Goal: Task Accomplishment & Management: Use online tool/utility

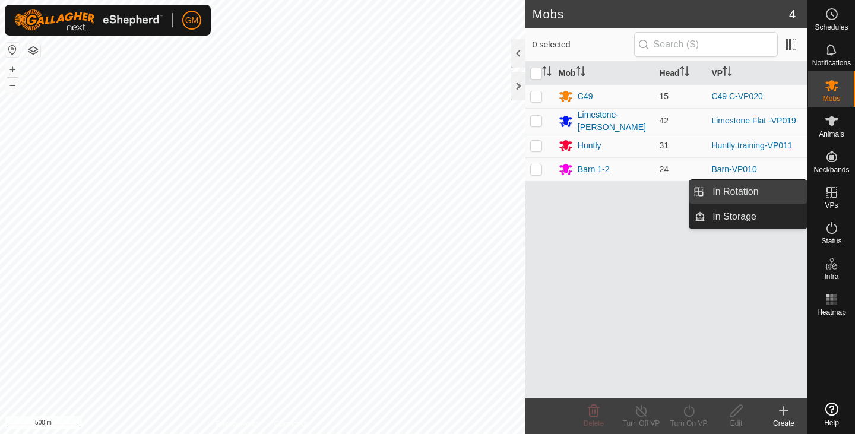
click at [765, 187] on link "In Rotation" at bounding box center [755, 192] width 101 height 24
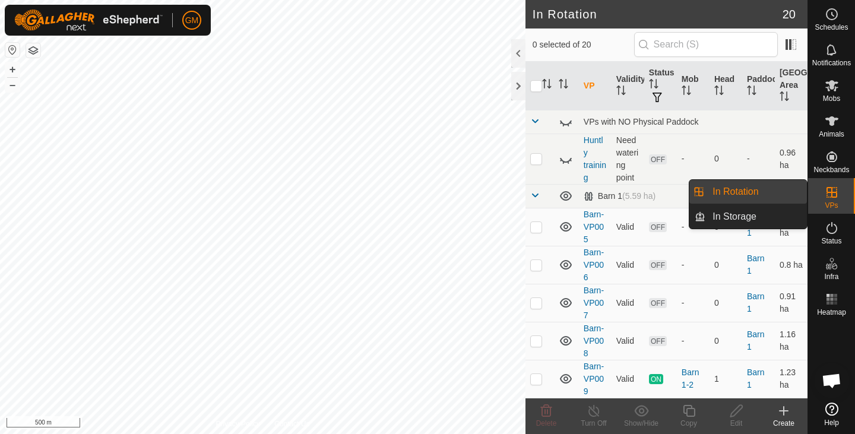
click at [765, 187] on link "In Rotation" at bounding box center [755, 192] width 101 height 24
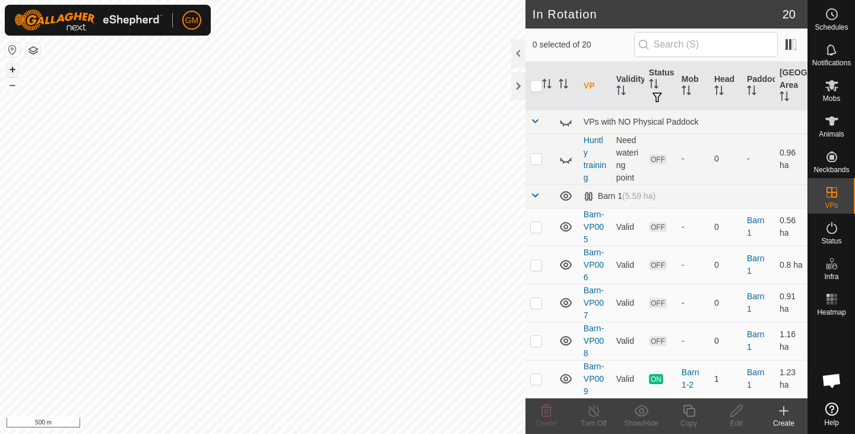
click at [12, 65] on button "+" at bounding box center [12, 69] width 14 height 14
checkbox input "true"
click at [734, 413] on icon at bounding box center [736, 411] width 15 height 14
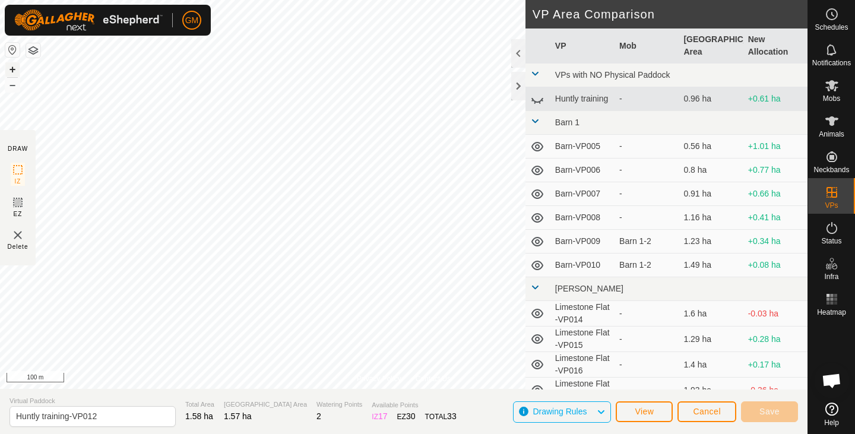
click at [11, 69] on button "+" at bounding box center [12, 69] width 14 height 14
click at [13, 68] on button "+" at bounding box center [12, 69] width 14 height 14
click at [772, 409] on span "Save" at bounding box center [769, 411] width 20 height 9
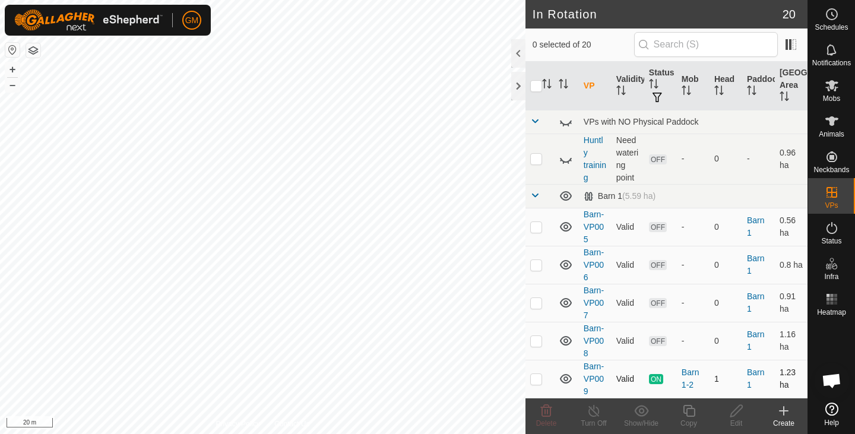
checkbox input "true"
click at [693, 411] on icon at bounding box center [689, 411] width 12 height 12
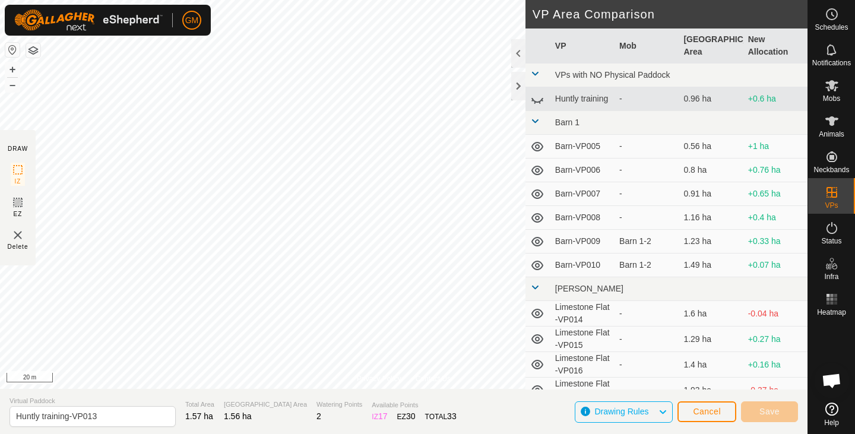
click at [553, 323] on div "Privacy Policy Contact Us Huntly training-VP012 Status: OFF Type: Inclusion Zon…" at bounding box center [403, 217] width 807 height 434
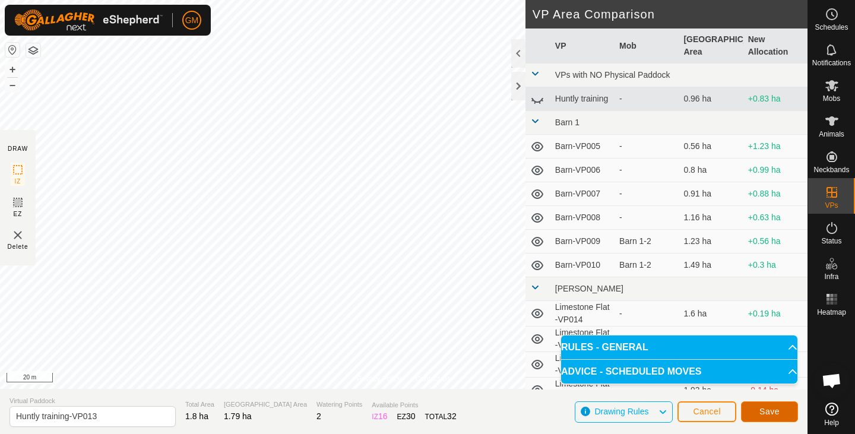
click at [752, 410] on button "Save" at bounding box center [769, 411] width 57 height 21
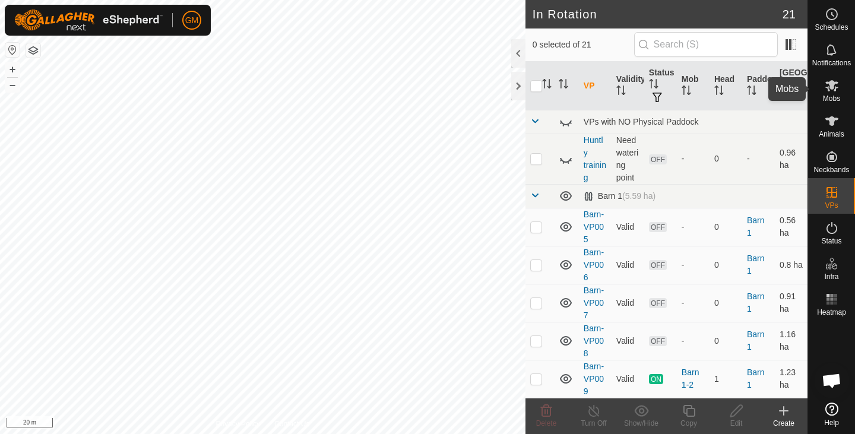
click at [828, 95] on span "Mobs" at bounding box center [831, 98] width 17 height 7
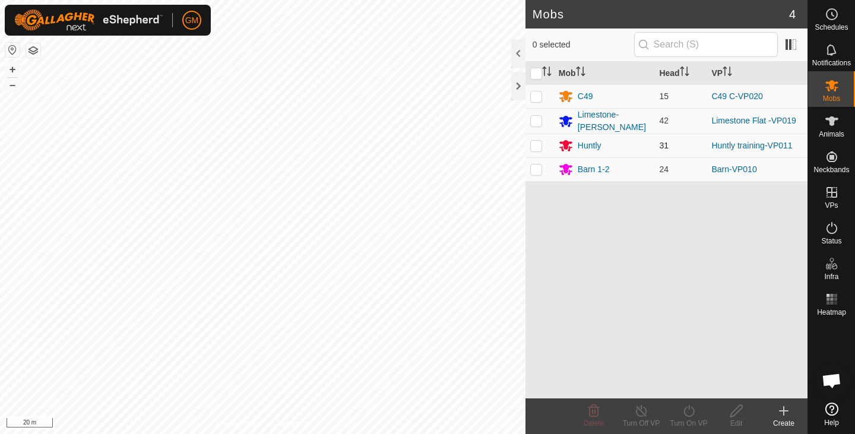
click at [537, 144] on p-checkbox at bounding box center [536, 145] width 12 height 9
checkbox input "true"
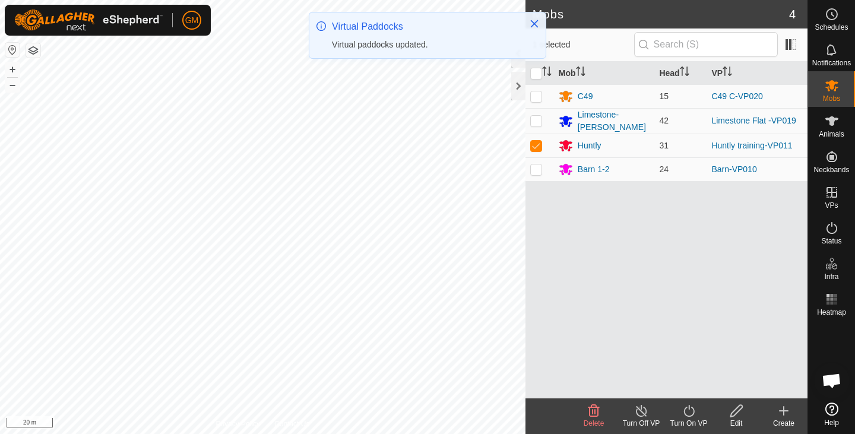
click at [686, 408] on icon at bounding box center [688, 411] width 11 height 12
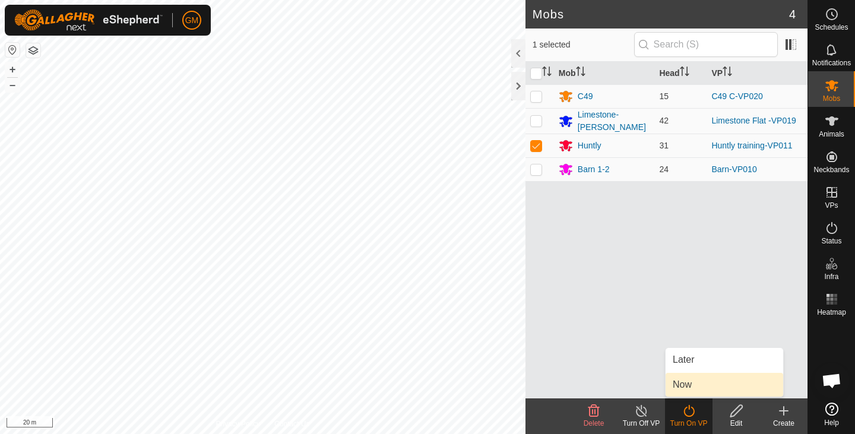
click at [682, 387] on link "Now" at bounding box center [724, 385] width 118 height 24
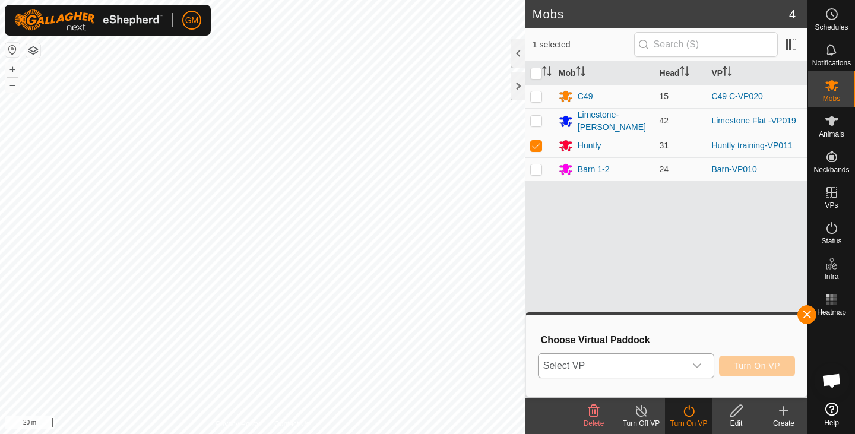
click at [696, 364] on icon "dropdown trigger" at bounding box center [696, 365] width 9 height 9
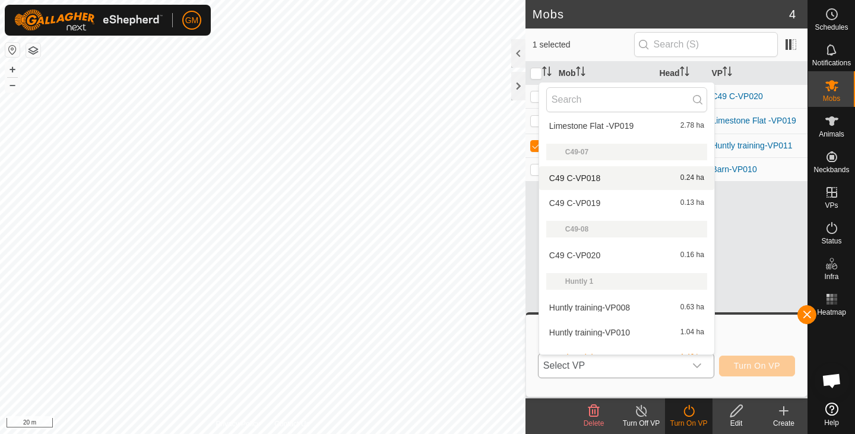
scroll to position [449, 0]
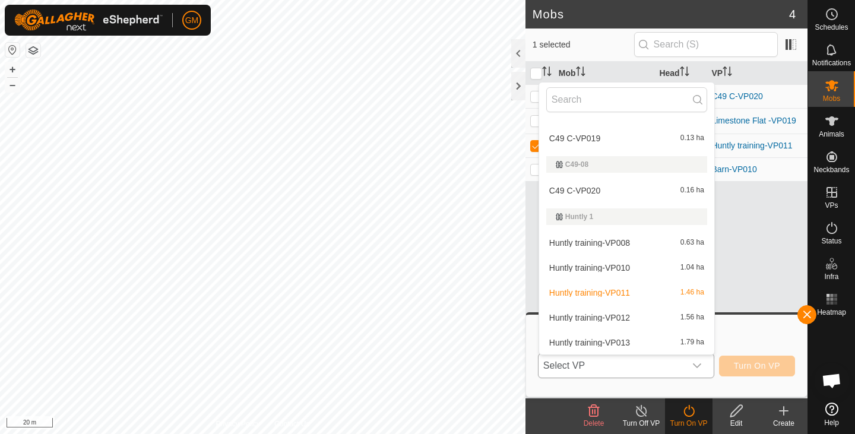
click at [635, 316] on li "Huntly training-VP012 1.56 ha" at bounding box center [626, 318] width 175 height 24
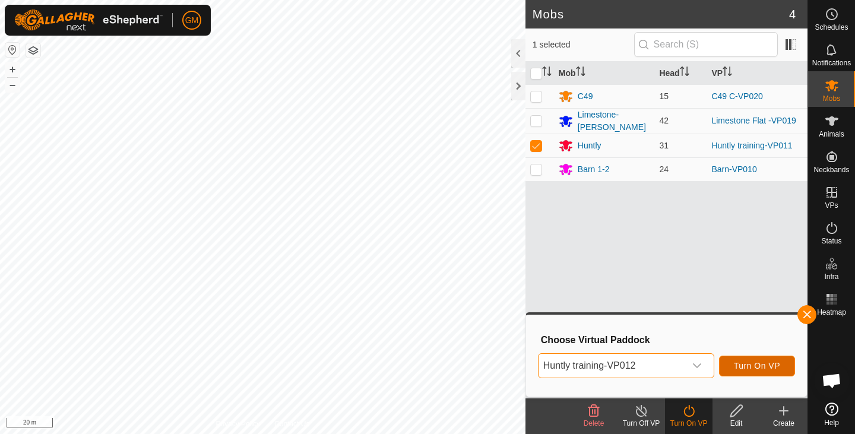
click at [741, 364] on span "Turn On VP" at bounding box center [757, 365] width 46 height 9
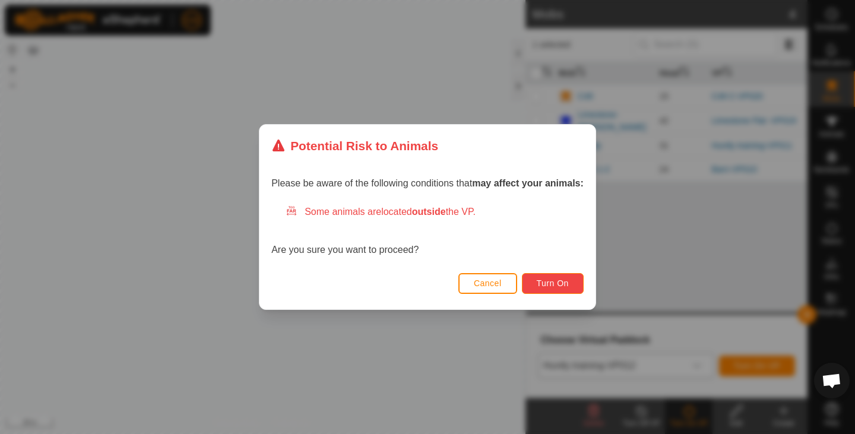
click at [567, 287] on span "Turn On" at bounding box center [553, 282] width 32 height 9
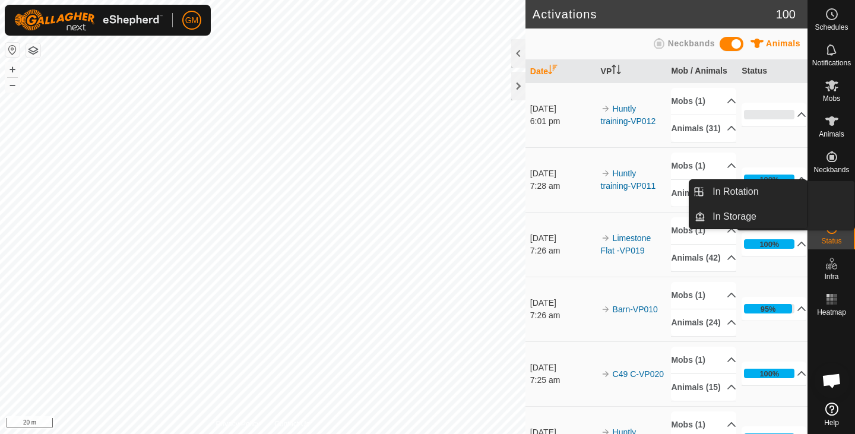
click at [838, 191] on icon at bounding box center [831, 192] width 14 height 14
click at [751, 194] on link "In Rotation" at bounding box center [755, 192] width 101 height 24
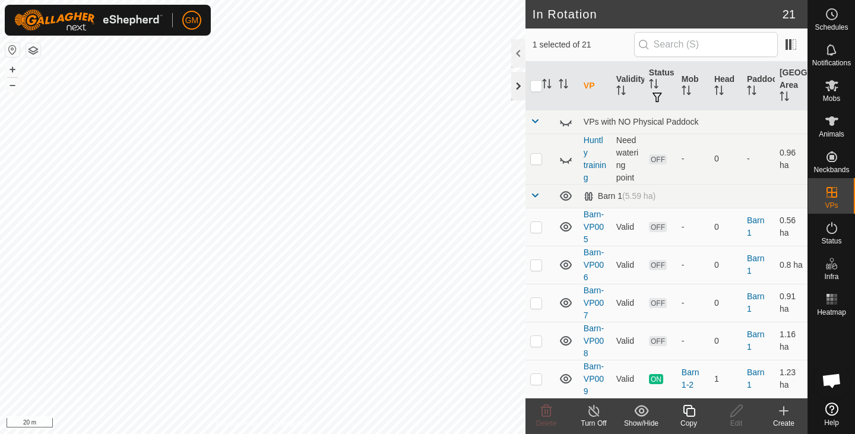
click at [515, 85] on div at bounding box center [518, 86] width 14 height 28
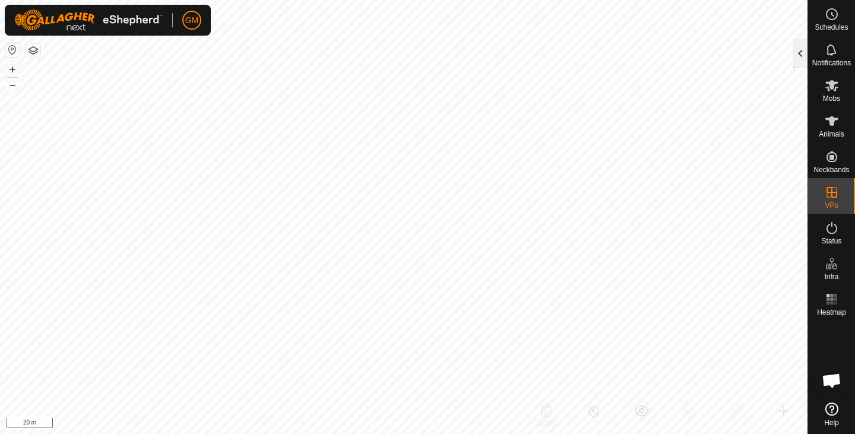
click at [797, 50] on div at bounding box center [800, 53] width 14 height 28
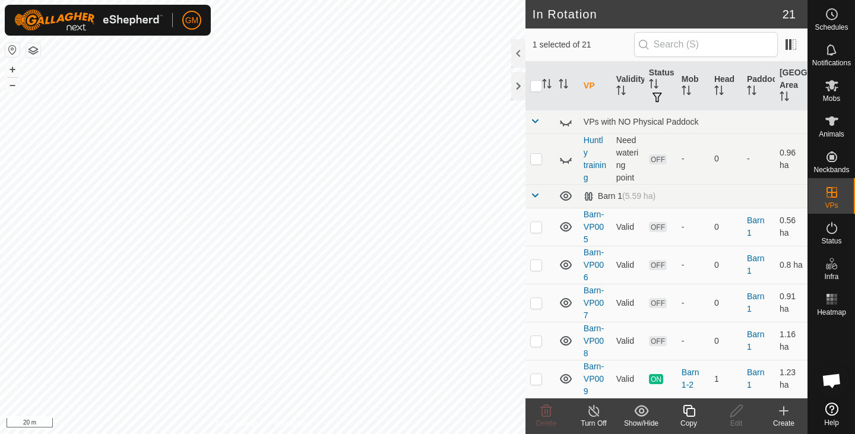
checkbox input "true"
checkbox input "false"
checkbox input "true"
click at [11, 67] on button "+" at bounding box center [12, 69] width 14 height 14
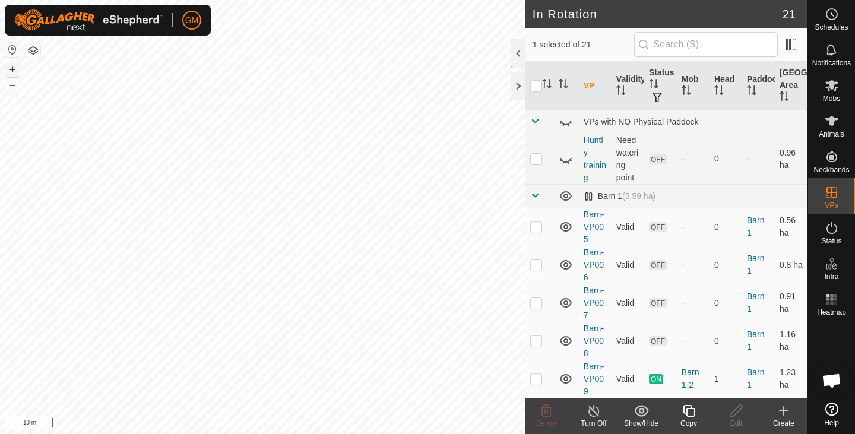
checkbox input "true"
checkbox input "false"
click at [544, 414] on icon at bounding box center [546, 411] width 14 height 14
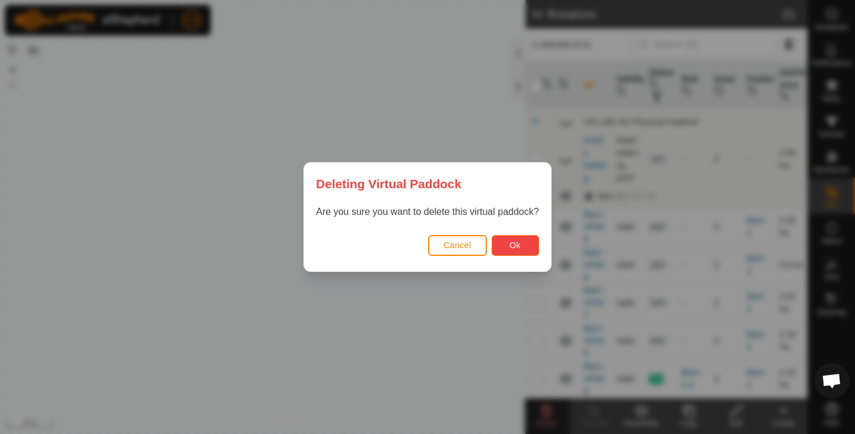
click at [510, 242] on span "Ok" at bounding box center [514, 244] width 11 height 9
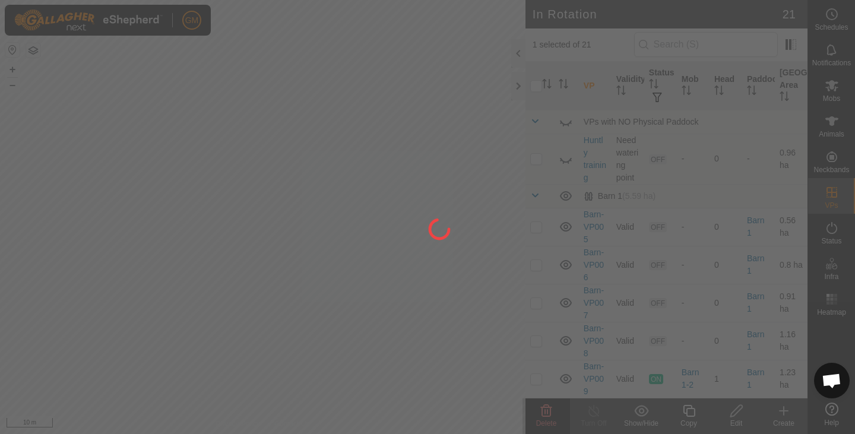
checkbox input "false"
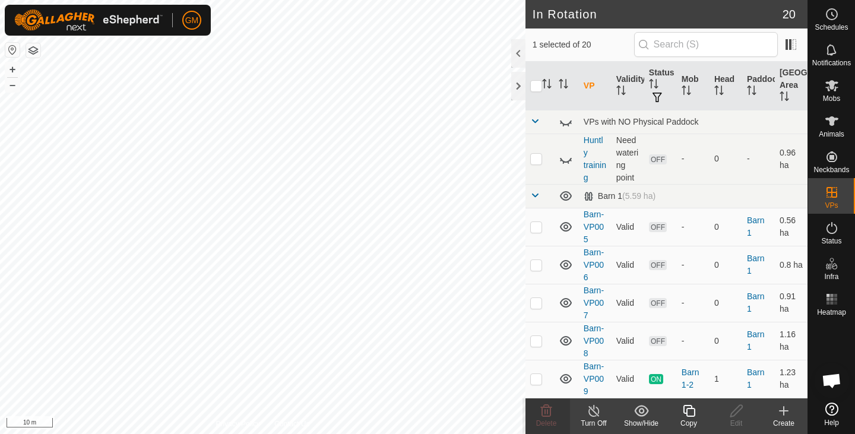
checkbox input "false"
checkbox input "true"
checkbox input "false"
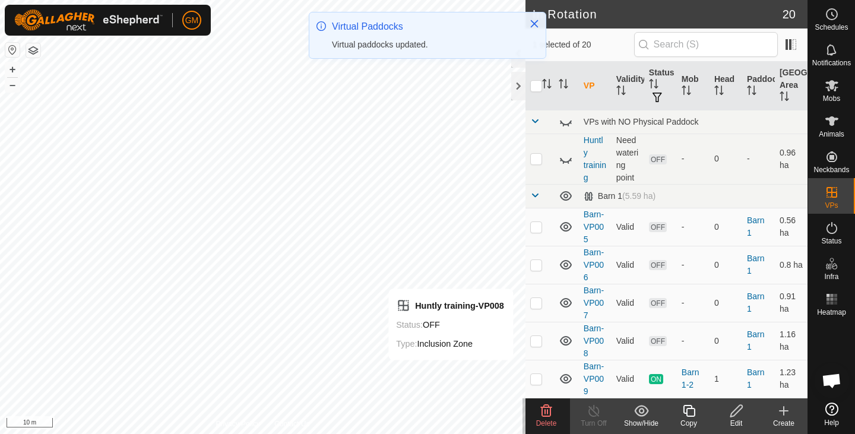
click at [547, 412] on icon at bounding box center [546, 411] width 11 height 12
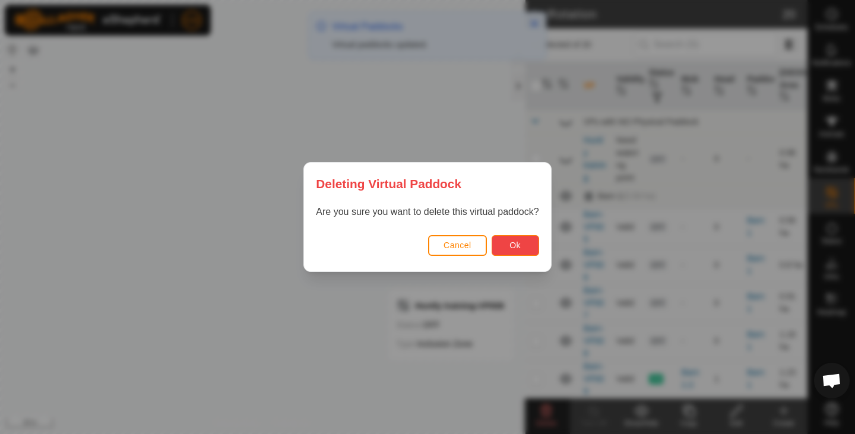
click at [511, 239] on button "Ok" at bounding box center [514, 245] width 47 height 21
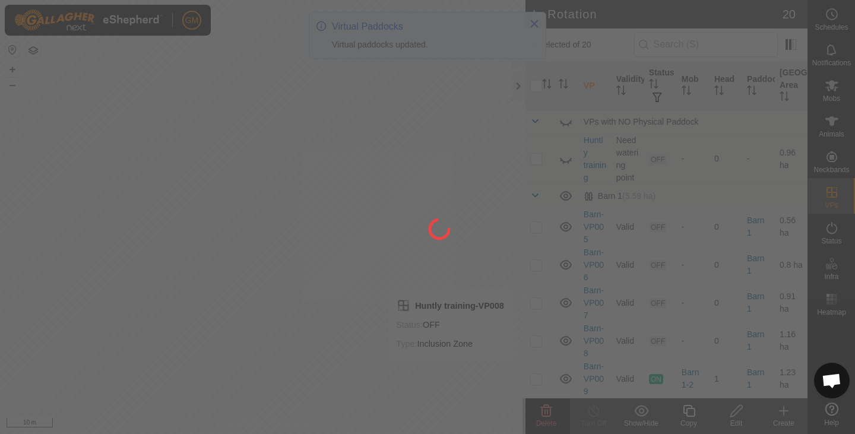
checkbox input "false"
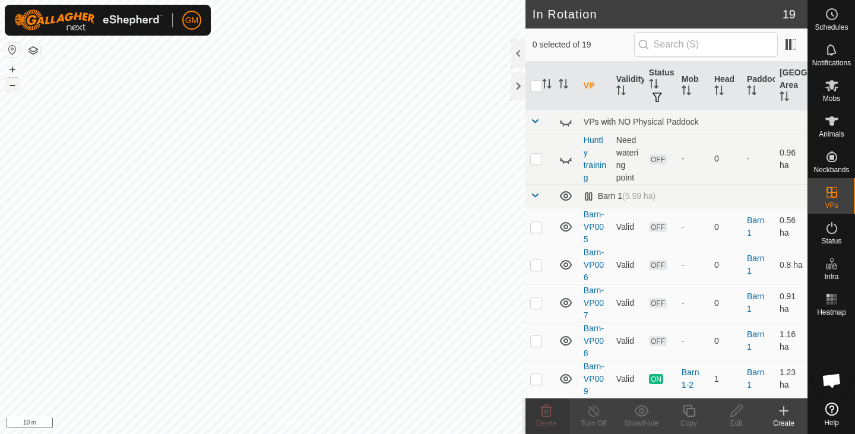
click at [16, 88] on button "–" at bounding box center [12, 85] width 14 height 14
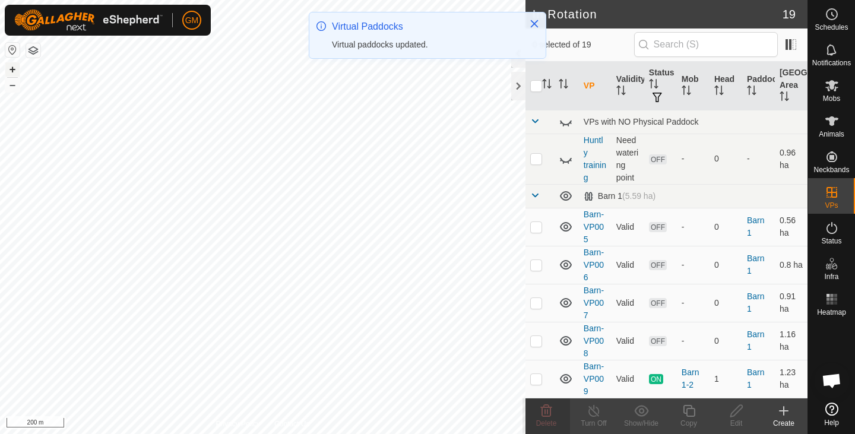
click at [15, 68] on button "+" at bounding box center [12, 69] width 14 height 14
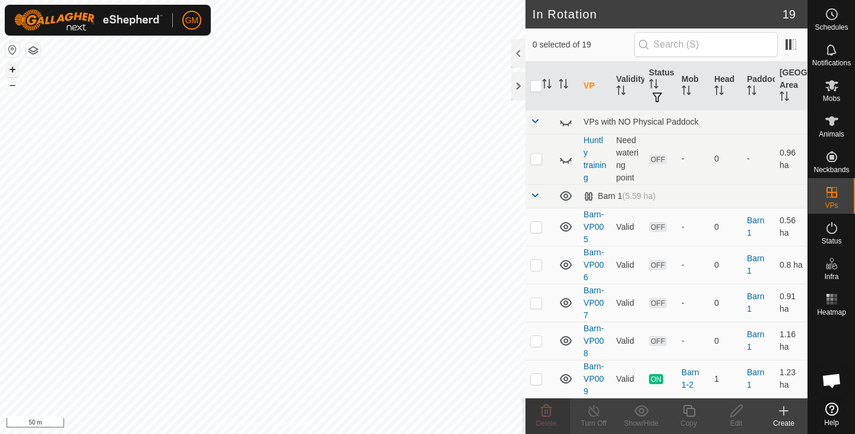
checkbox input "true"
click at [688, 414] on icon at bounding box center [688, 411] width 15 height 14
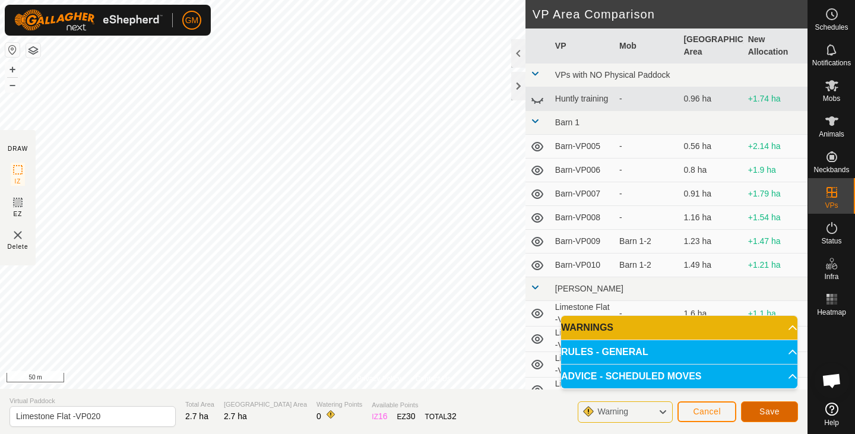
click at [761, 408] on span "Save" at bounding box center [769, 411] width 20 height 9
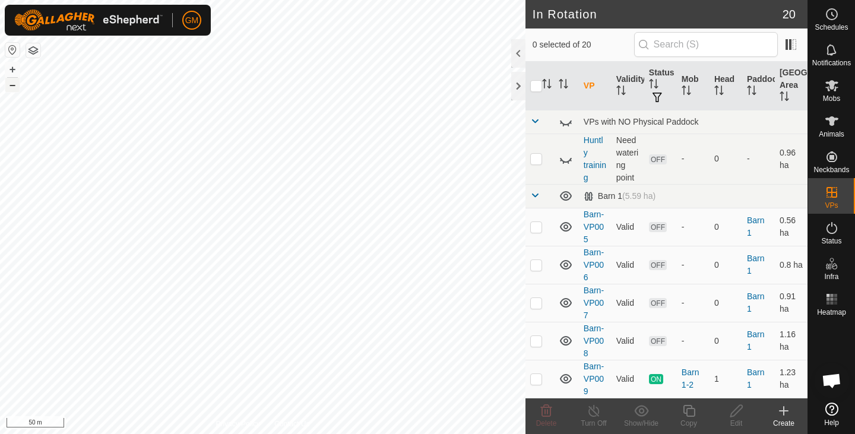
click at [12, 89] on button "–" at bounding box center [12, 85] width 14 height 14
click at [13, 66] on button "+" at bounding box center [12, 69] width 14 height 14
checkbox input "true"
click at [693, 411] on icon at bounding box center [688, 411] width 15 height 14
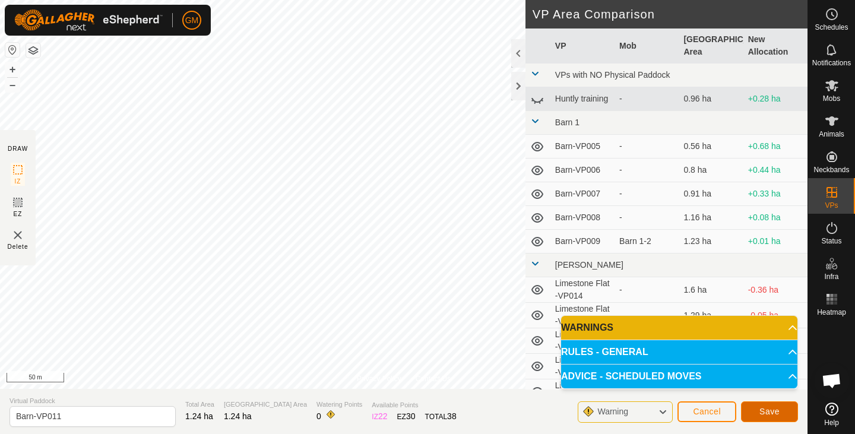
click at [763, 409] on span "Save" at bounding box center [769, 411] width 20 height 9
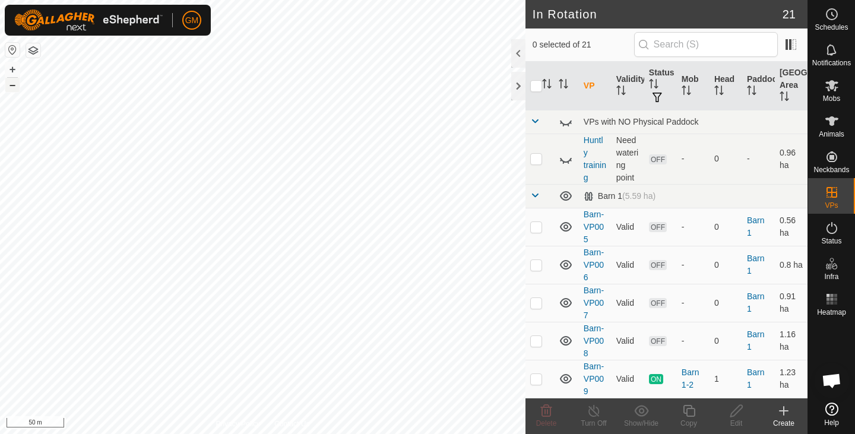
click at [13, 88] on button "–" at bounding box center [12, 85] width 14 height 14
click at [10, 67] on button "+" at bounding box center [12, 69] width 14 height 14
checkbox input "true"
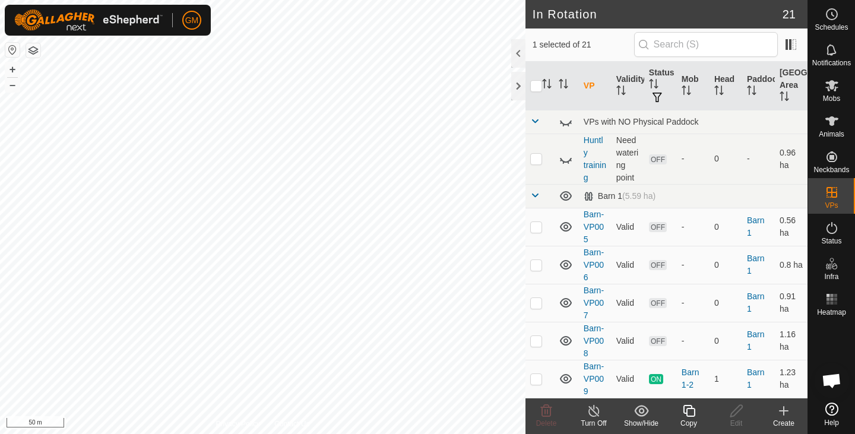
click at [687, 410] on icon at bounding box center [688, 411] width 15 height 14
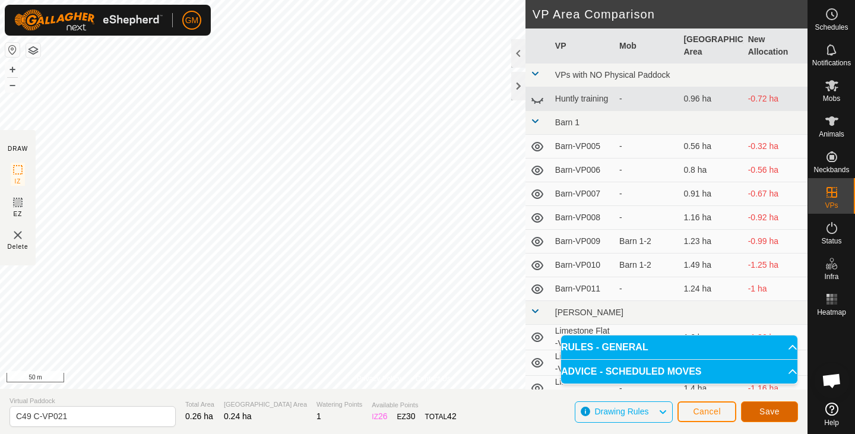
click at [769, 410] on span "Save" at bounding box center [769, 411] width 20 height 9
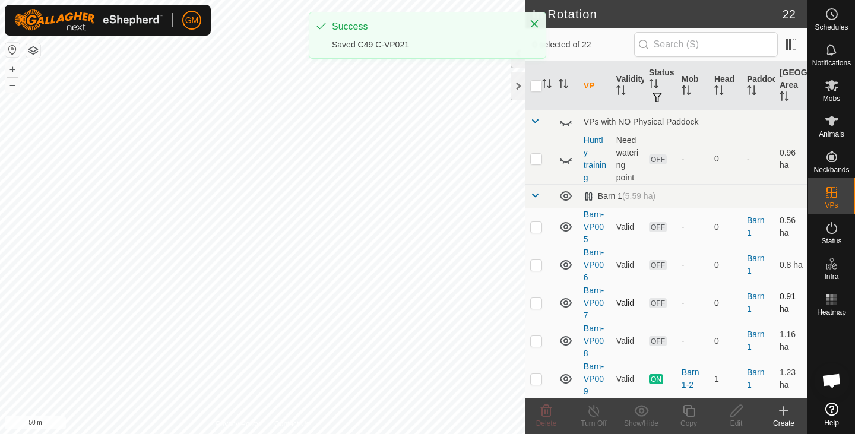
checkbox input "true"
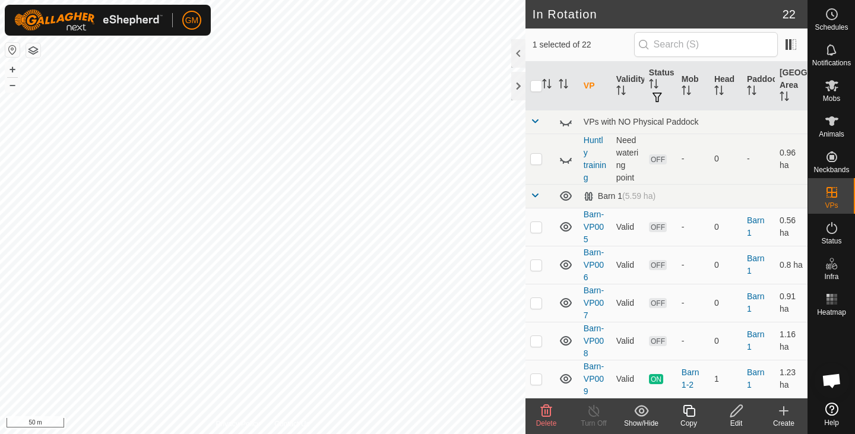
click at [547, 411] on icon at bounding box center [546, 411] width 11 height 12
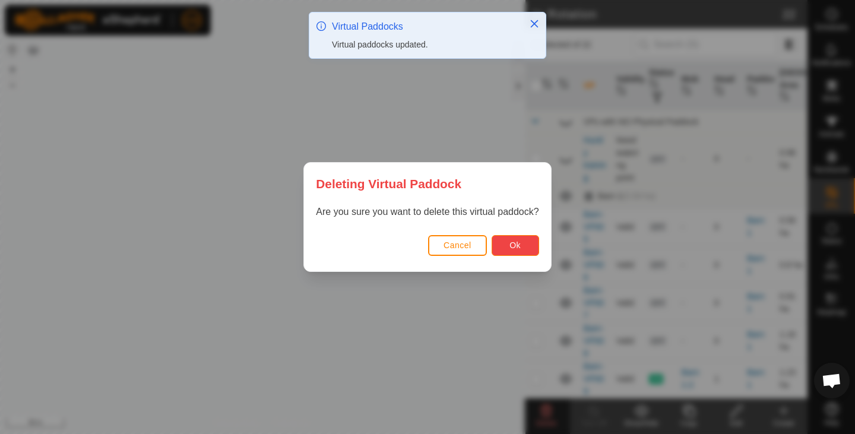
click at [513, 241] on span "Ok" at bounding box center [514, 244] width 11 height 9
checkbox input "false"
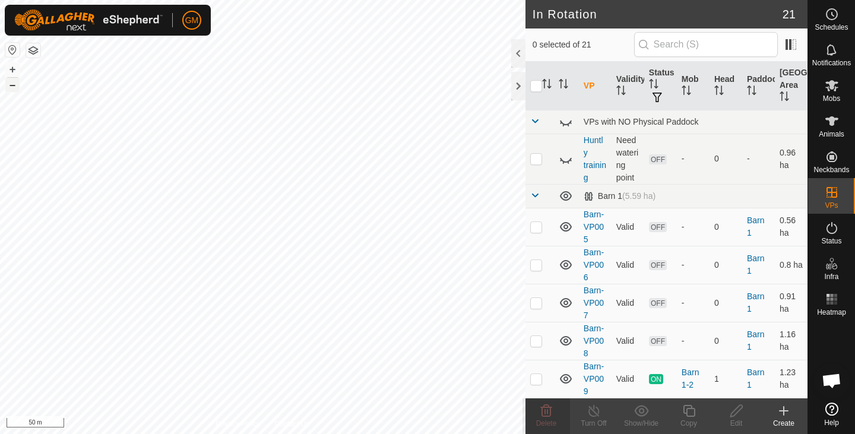
click at [11, 84] on button "–" at bounding box center [12, 85] width 14 height 14
